Goal: Navigation & Orientation: Find specific page/section

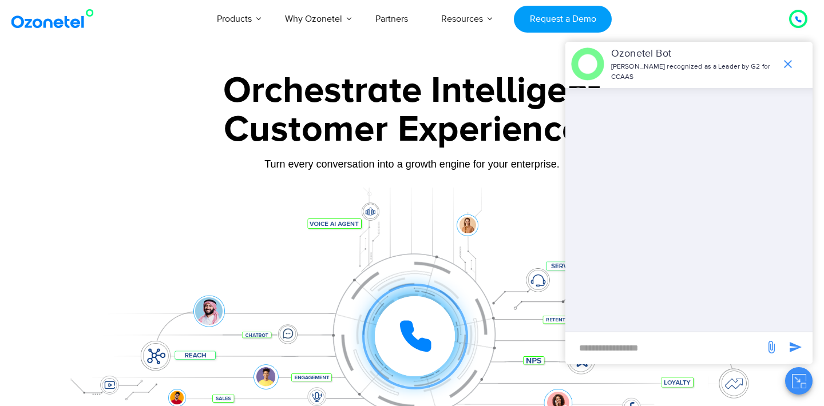
click at [789, 65] on icon "end chat or minimize" at bounding box center [788, 64] width 8 height 8
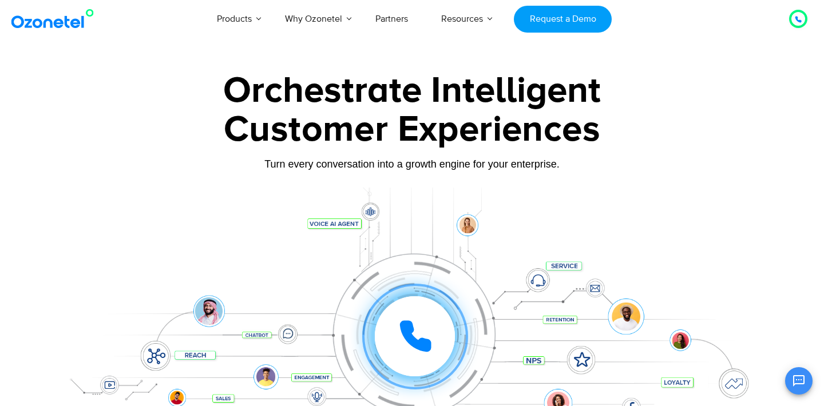
click at [642, 183] on div "Orchestrate Intelligent Customer Experiences Turn every conversation into a gro…" at bounding box center [411, 262] width 715 height 378
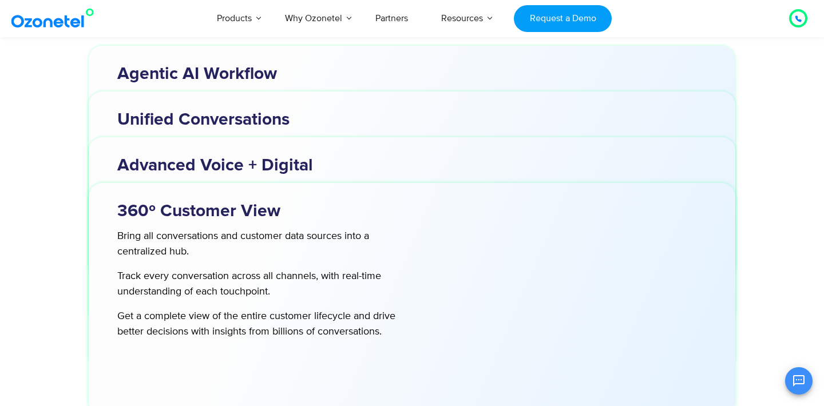
scroll to position [3678, 0]
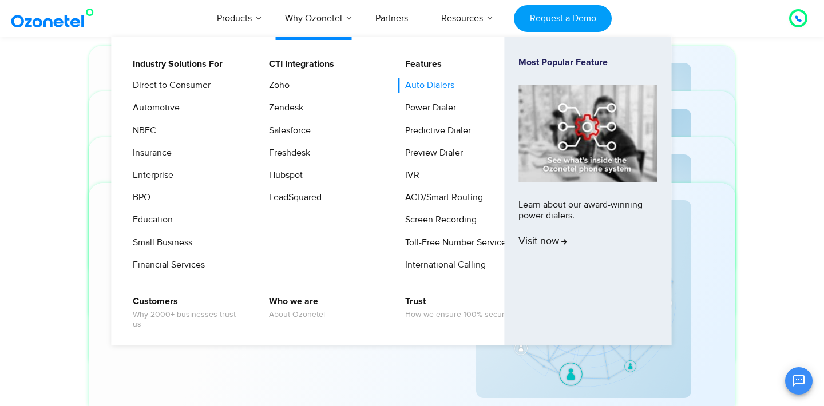
click at [427, 86] on link "Auto Dialers" at bounding box center [427, 85] width 58 height 14
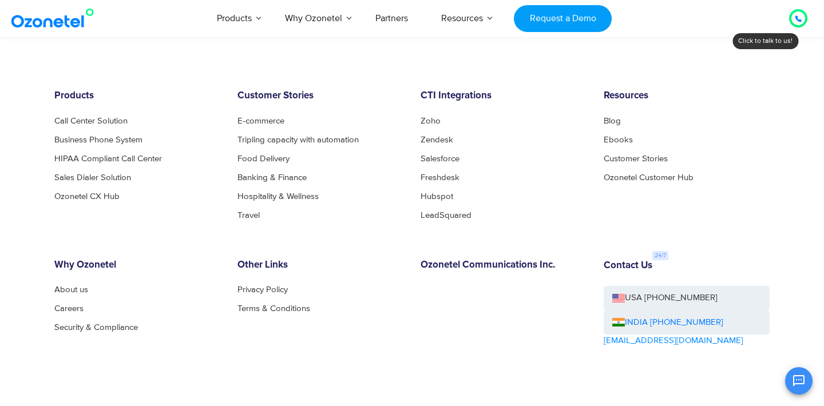
scroll to position [5070, 0]
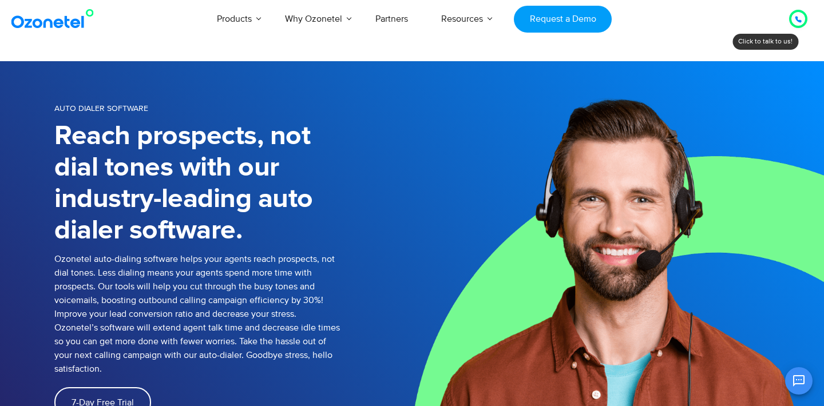
click at [794, 19] on div at bounding box center [798, 19] width 14 height 14
click at [61, 23] on img at bounding box center [55, 19] width 93 height 21
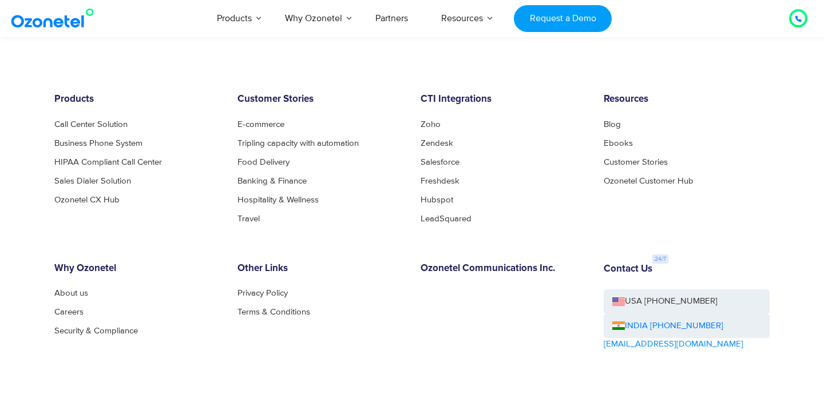
scroll to position [6176, 0]
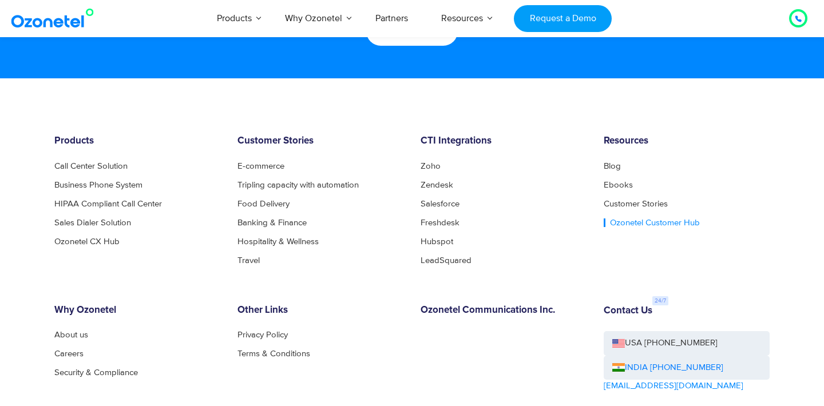
click at [624, 221] on link "Ozonetel Customer Hub" at bounding box center [652, 223] width 96 height 9
